Goal: Task Accomplishment & Management: Use online tool/utility

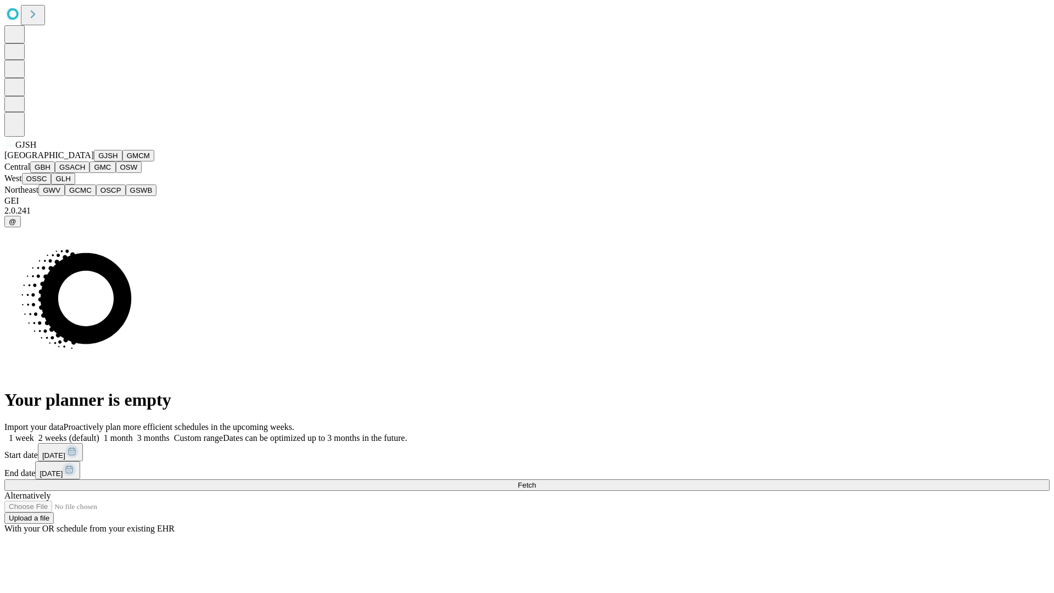
click at [94, 161] on button "GJSH" at bounding box center [108, 156] width 29 height 12
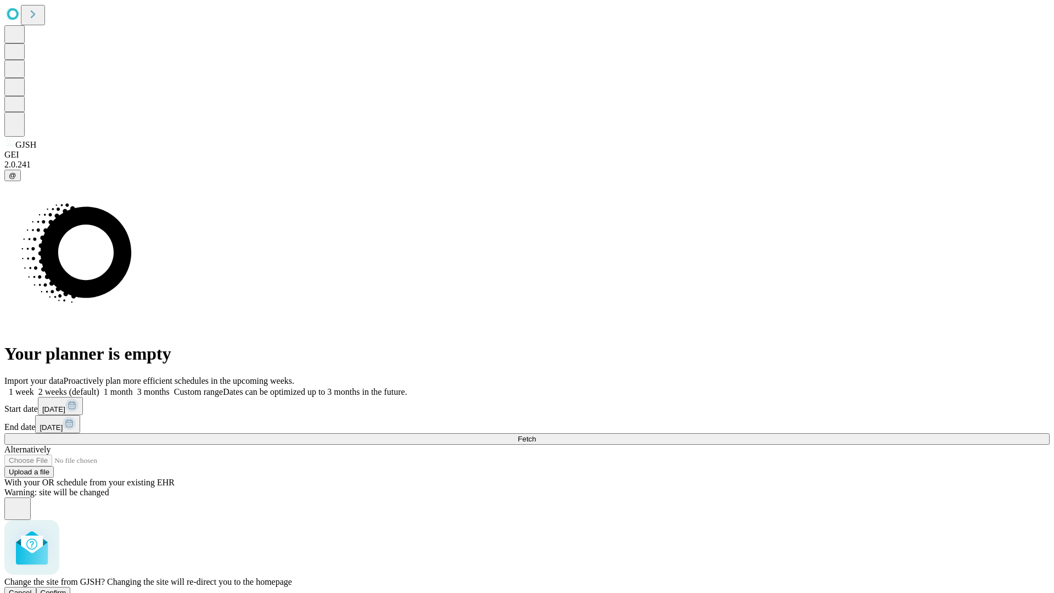
click at [66, 588] on span "Confirm" at bounding box center [54, 592] width 26 height 8
click at [99, 387] on label "2 weeks (default)" at bounding box center [66, 391] width 65 height 9
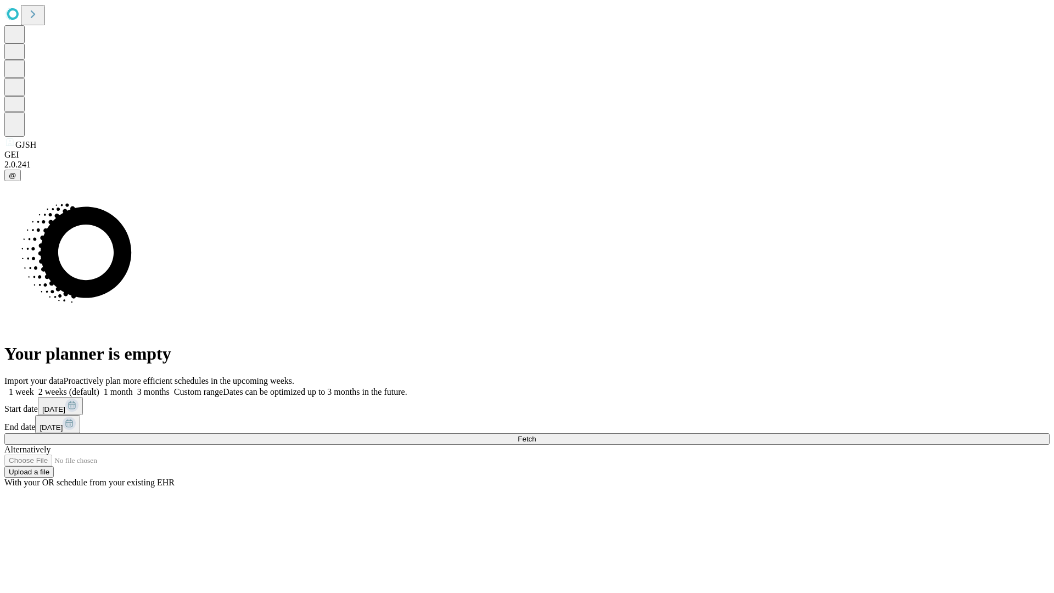
click at [536, 435] on span "Fetch" at bounding box center [527, 439] width 18 height 8
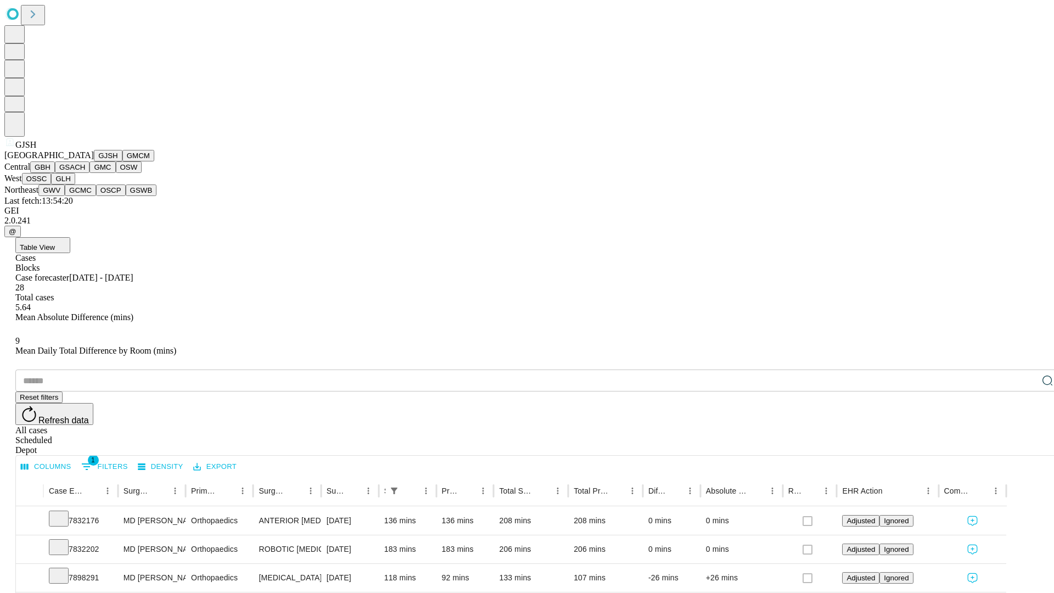
click at [122, 161] on button "GMCM" at bounding box center [138, 156] width 32 height 12
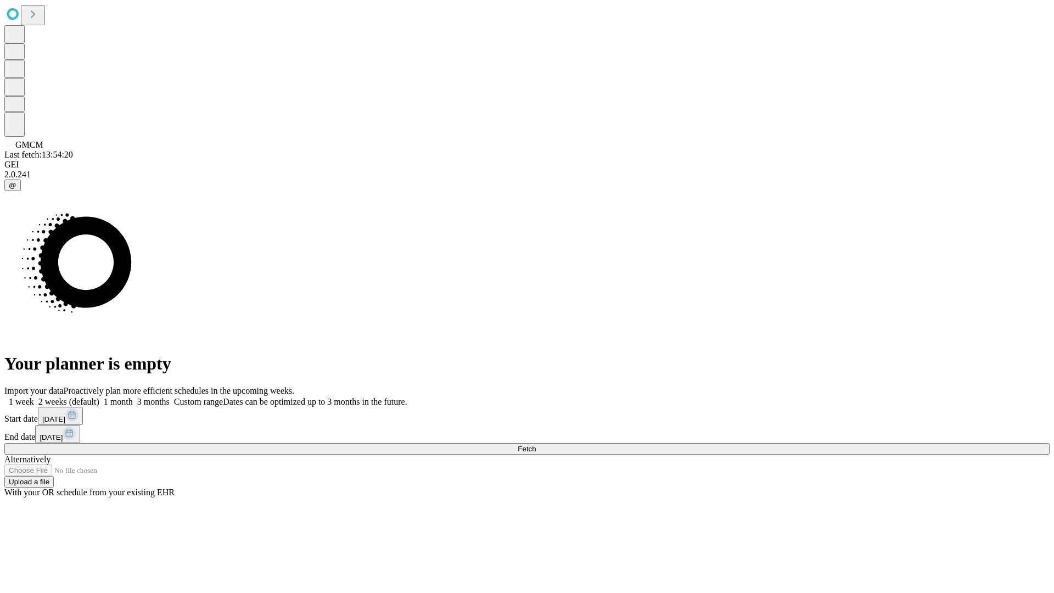
click at [99, 397] on label "2 weeks (default)" at bounding box center [66, 401] width 65 height 9
click at [536, 445] on span "Fetch" at bounding box center [527, 449] width 18 height 8
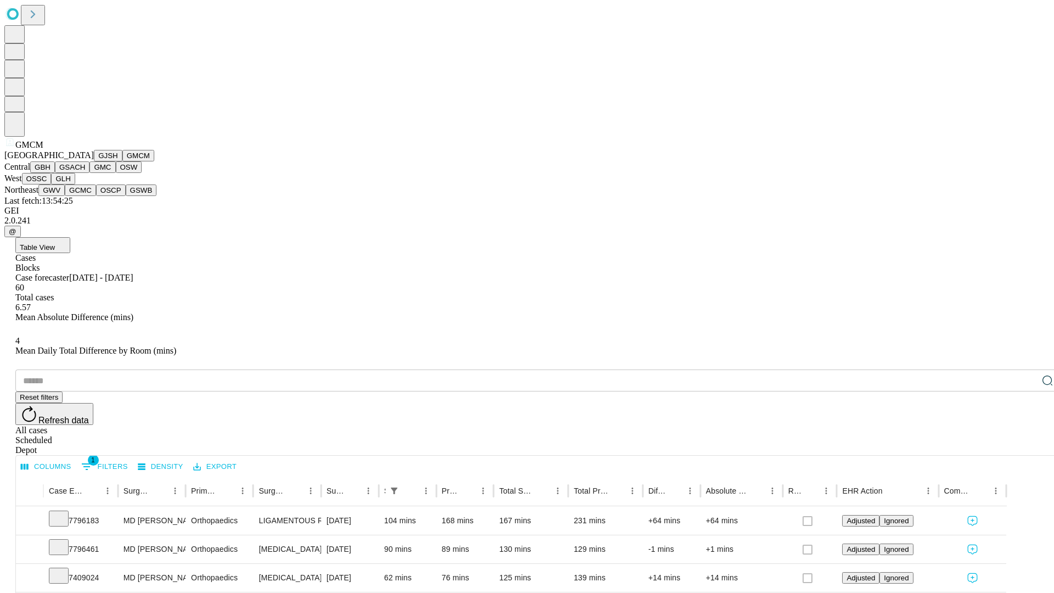
click at [55, 173] on button "GBH" at bounding box center [42, 167] width 25 height 12
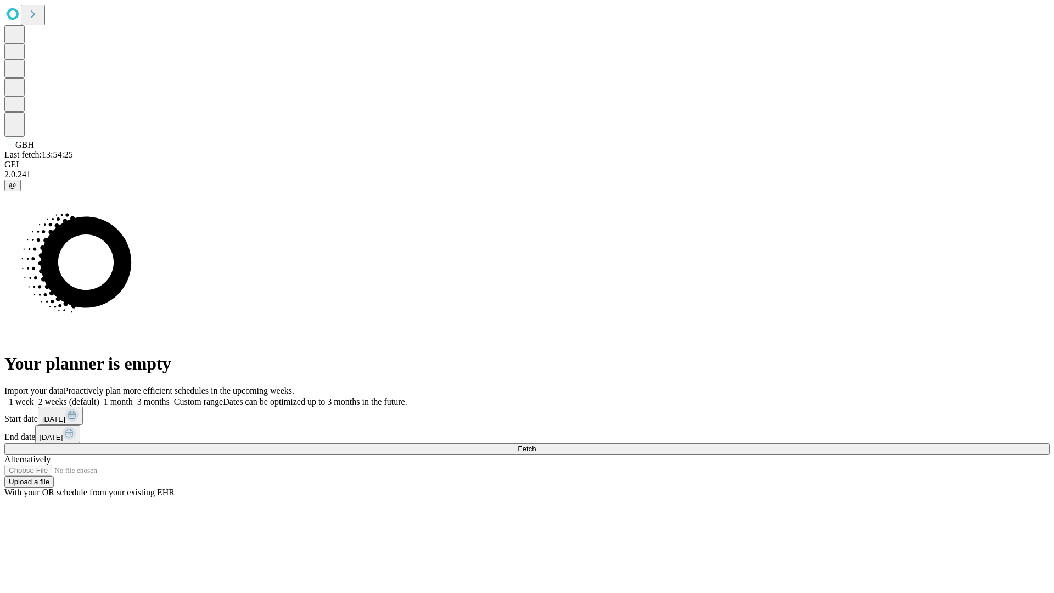
click at [99, 397] on label "2 weeks (default)" at bounding box center [66, 401] width 65 height 9
click at [536, 445] on span "Fetch" at bounding box center [527, 449] width 18 height 8
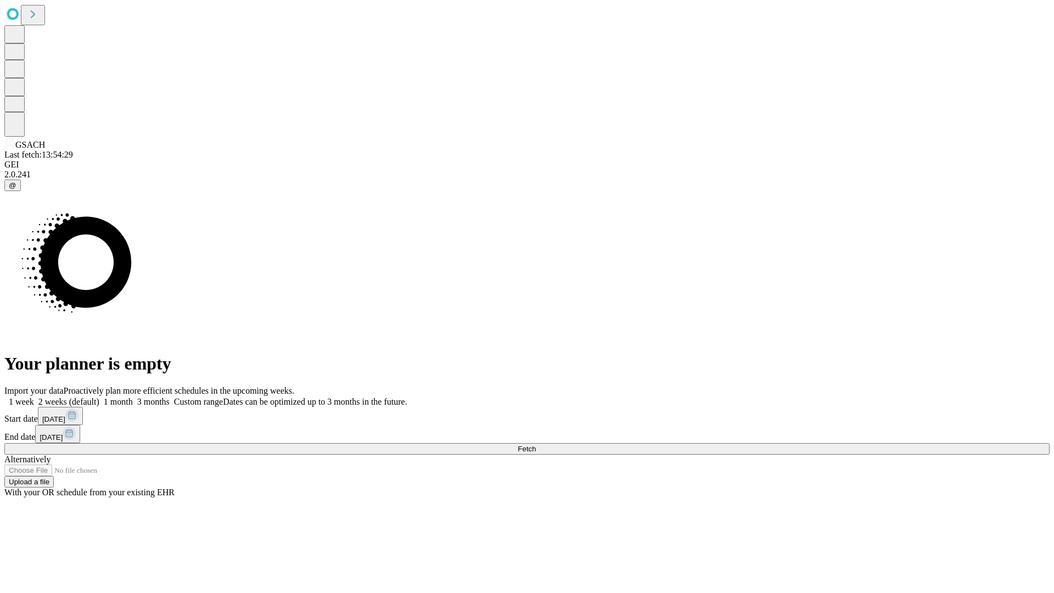
click at [99, 397] on label "2 weeks (default)" at bounding box center [66, 401] width 65 height 9
click at [536, 445] on span "Fetch" at bounding box center [527, 449] width 18 height 8
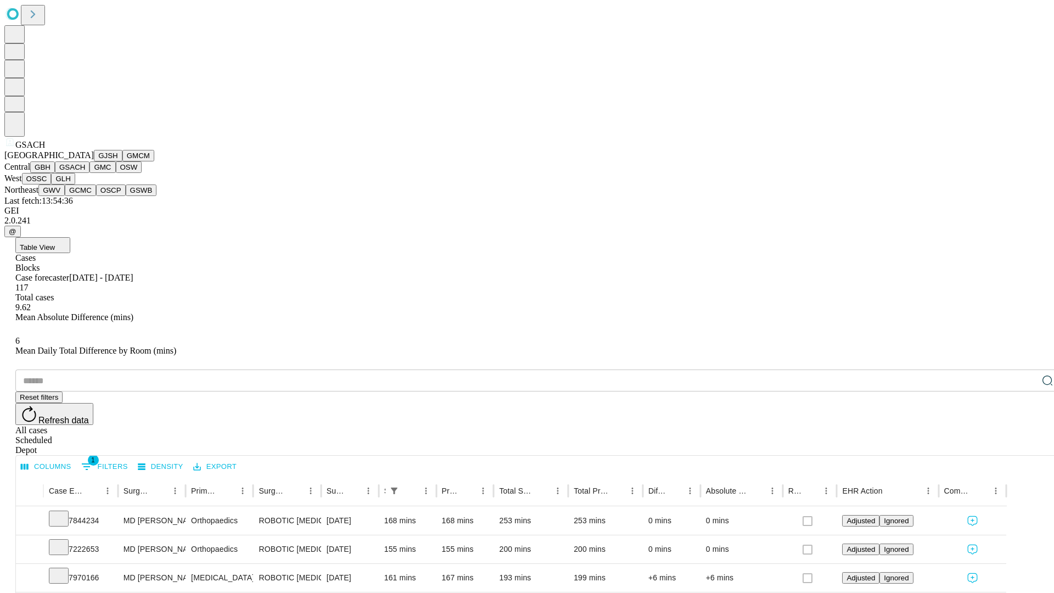
click at [89, 173] on button "GMC" at bounding box center [102, 167] width 26 height 12
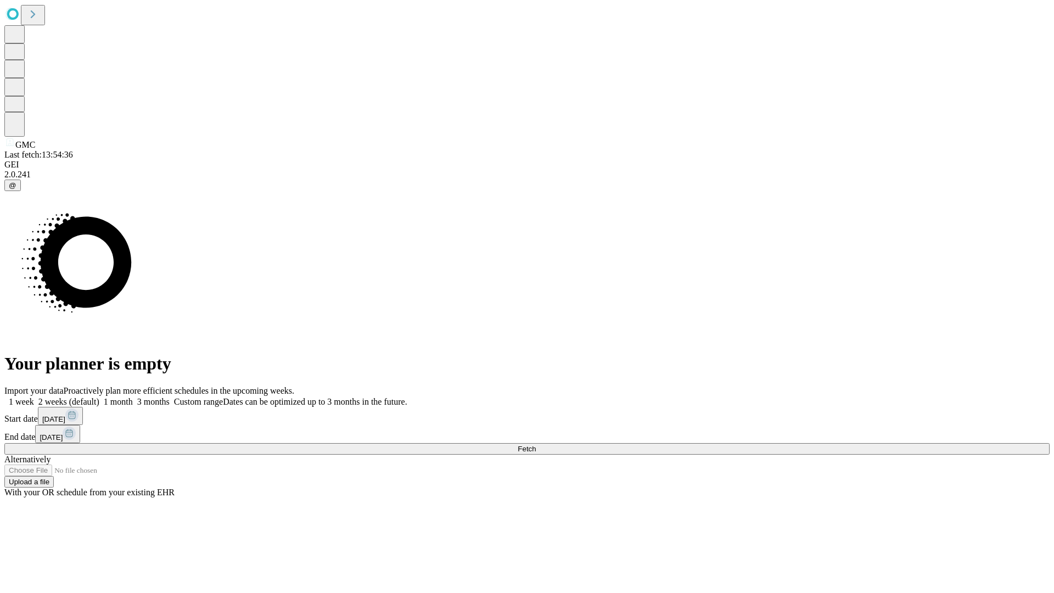
click at [99, 397] on label "2 weeks (default)" at bounding box center [66, 401] width 65 height 9
click at [536, 445] on span "Fetch" at bounding box center [527, 449] width 18 height 8
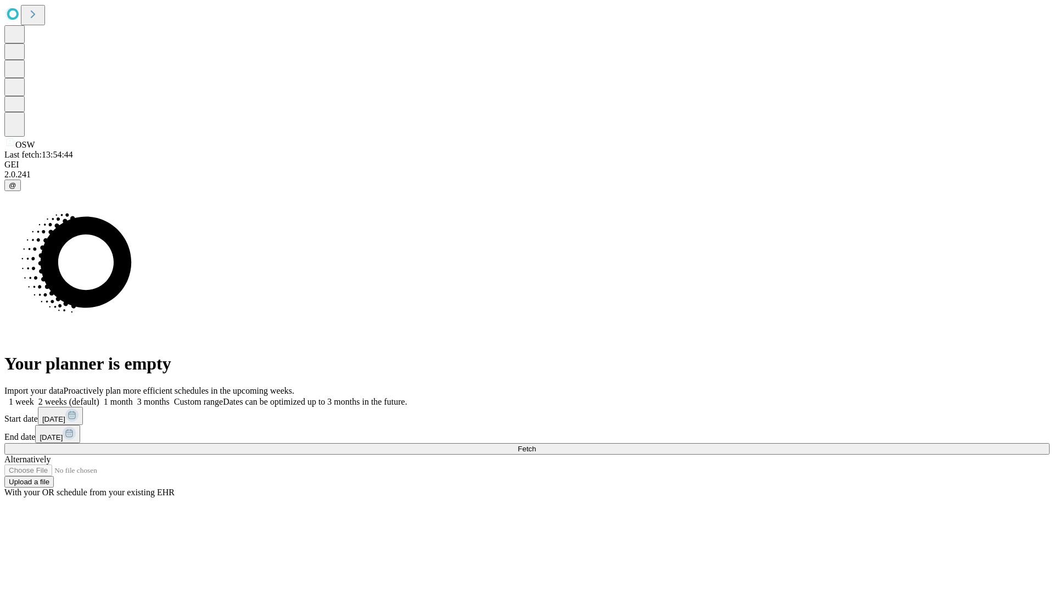
click at [99, 397] on label "2 weeks (default)" at bounding box center [66, 401] width 65 height 9
click at [536, 445] on span "Fetch" at bounding box center [527, 449] width 18 height 8
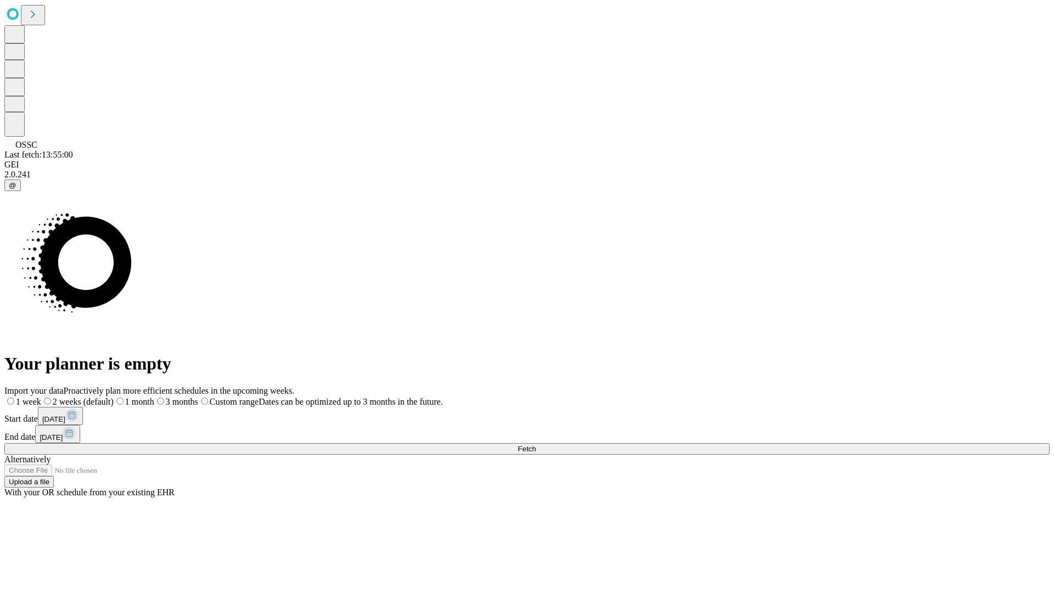
click at [536, 445] on span "Fetch" at bounding box center [527, 449] width 18 height 8
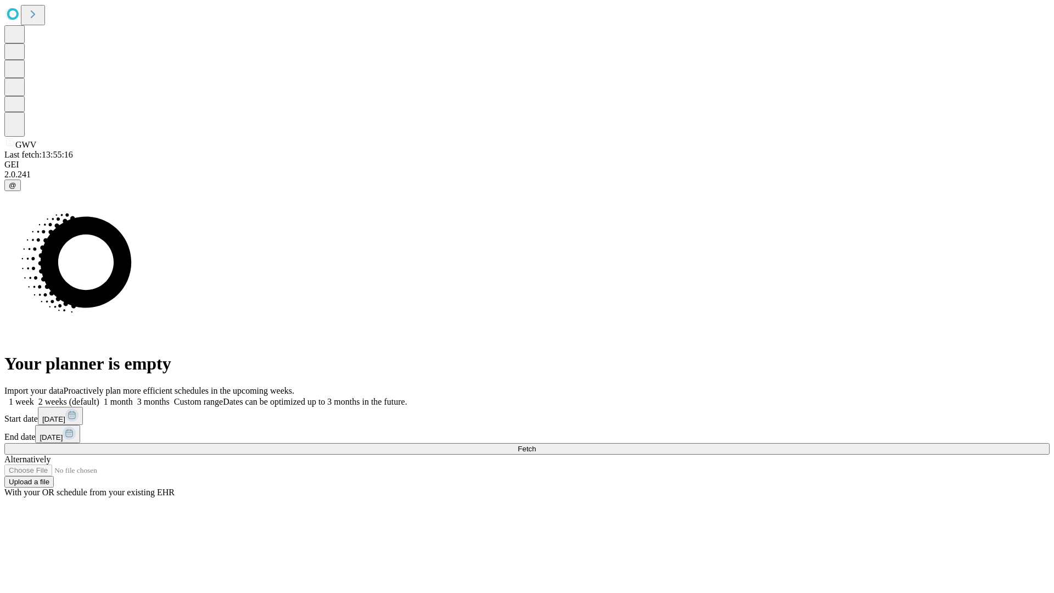
click at [99, 397] on label "2 weeks (default)" at bounding box center [66, 401] width 65 height 9
click at [536, 445] on span "Fetch" at bounding box center [527, 449] width 18 height 8
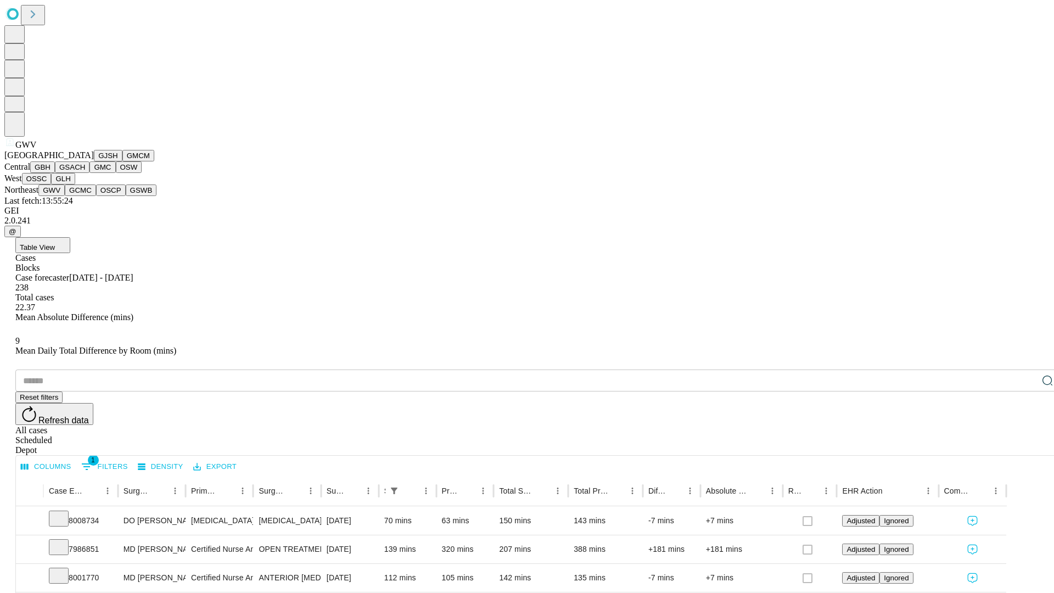
click at [85, 196] on button "GCMC" at bounding box center [80, 190] width 31 height 12
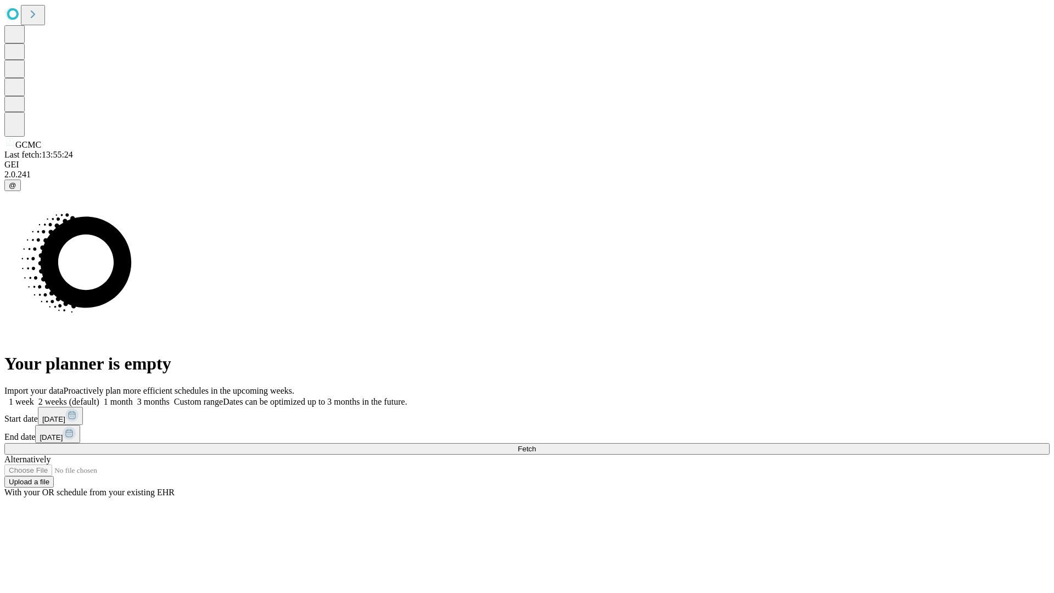
click at [99, 397] on label "2 weeks (default)" at bounding box center [66, 401] width 65 height 9
click at [536, 445] on span "Fetch" at bounding box center [527, 449] width 18 height 8
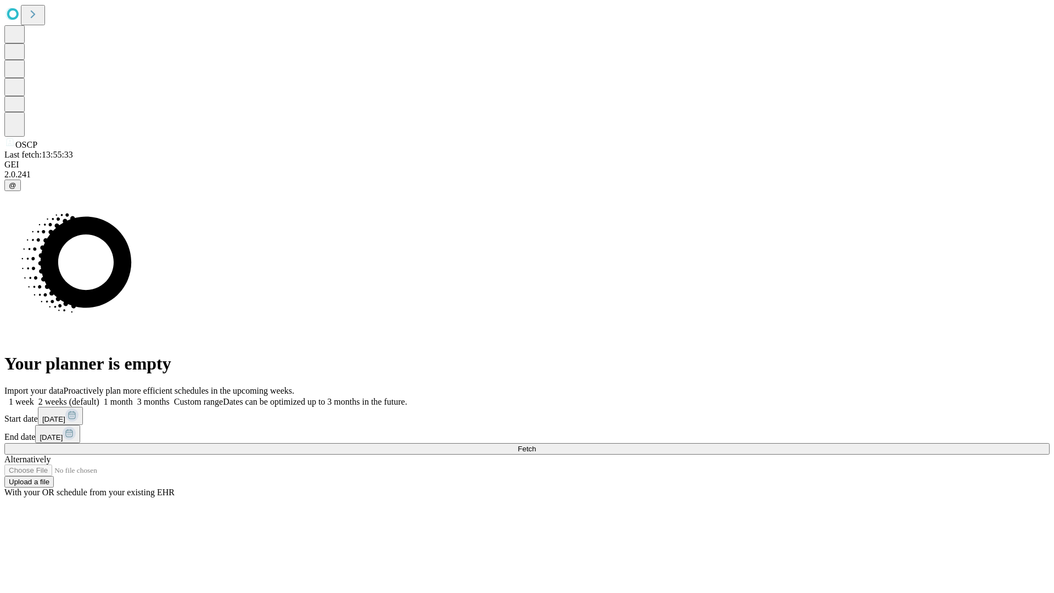
click at [99, 397] on label "2 weeks (default)" at bounding box center [66, 401] width 65 height 9
click at [536, 445] on span "Fetch" at bounding box center [527, 449] width 18 height 8
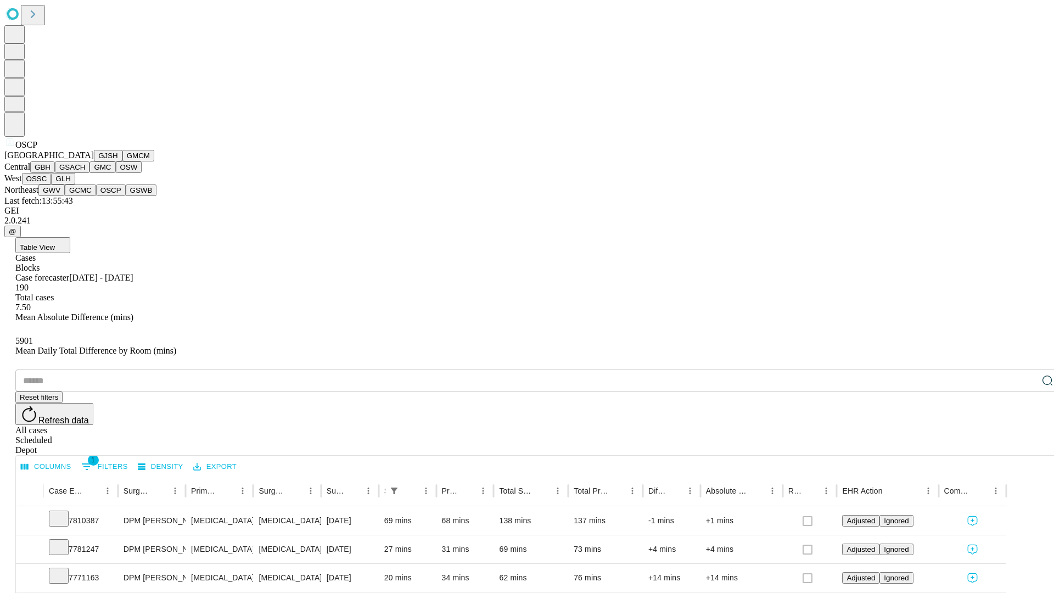
click at [126, 196] on button "GSWB" at bounding box center [141, 190] width 31 height 12
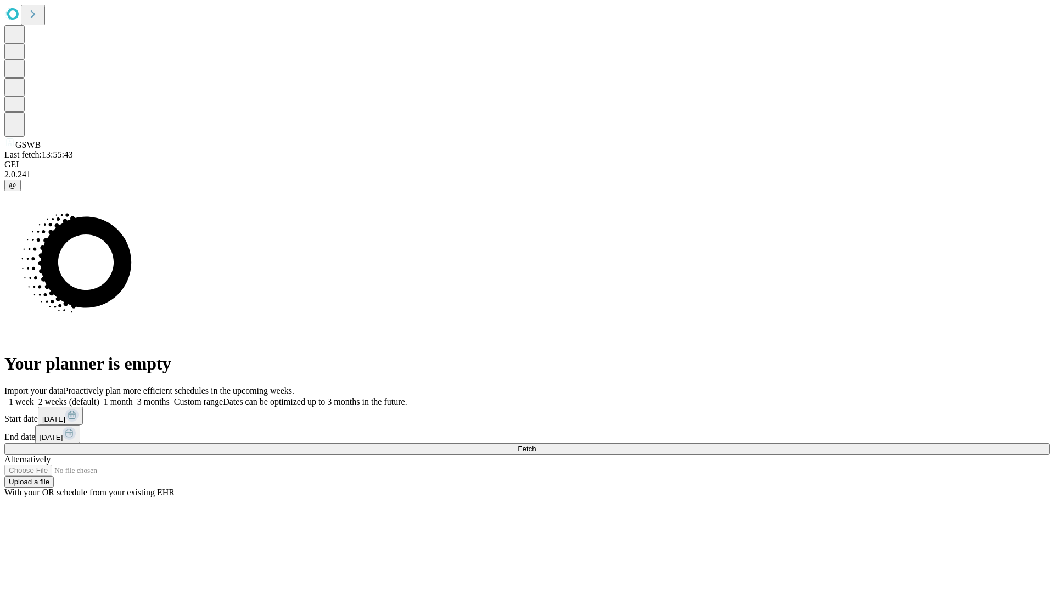
click at [99, 397] on label "2 weeks (default)" at bounding box center [66, 401] width 65 height 9
click at [536, 445] on span "Fetch" at bounding box center [527, 449] width 18 height 8
